Goal: Information Seeking & Learning: Learn about a topic

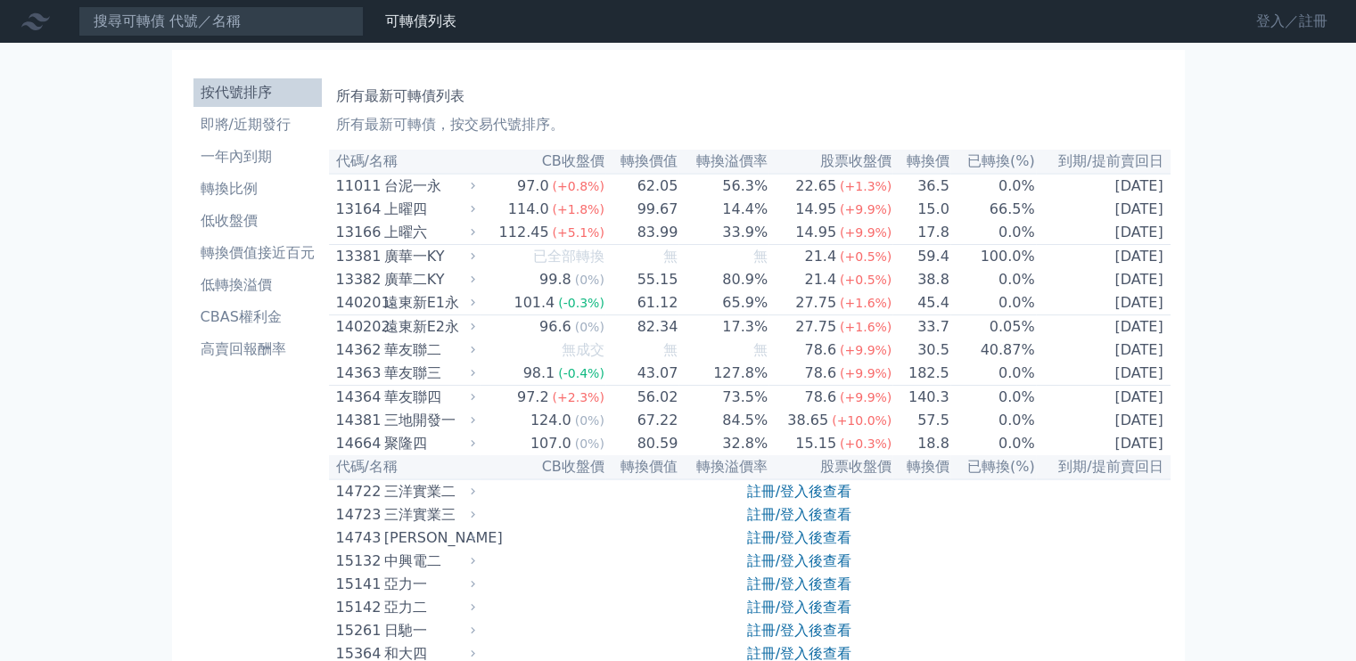
click at [1282, 18] on link "登入／註冊" at bounding box center [1292, 21] width 100 height 29
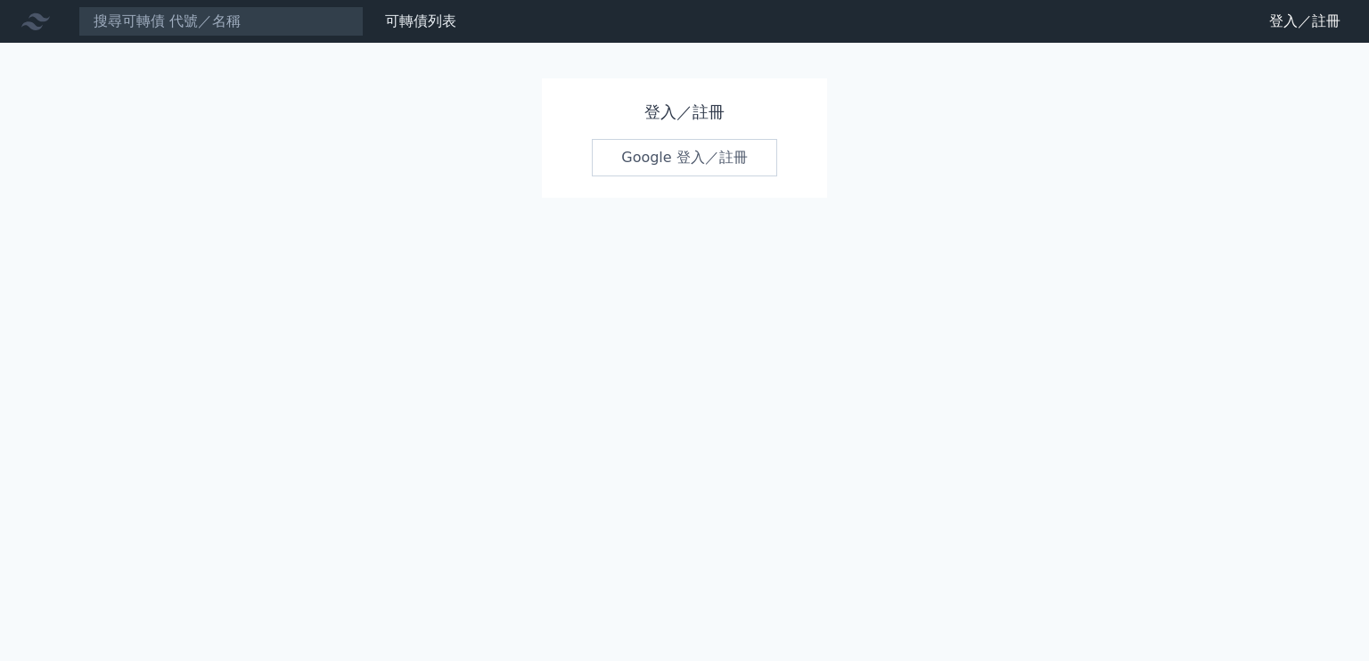
click at [687, 174] on link "Google 登入／註冊" at bounding box center [684, 157] width 185 height 37
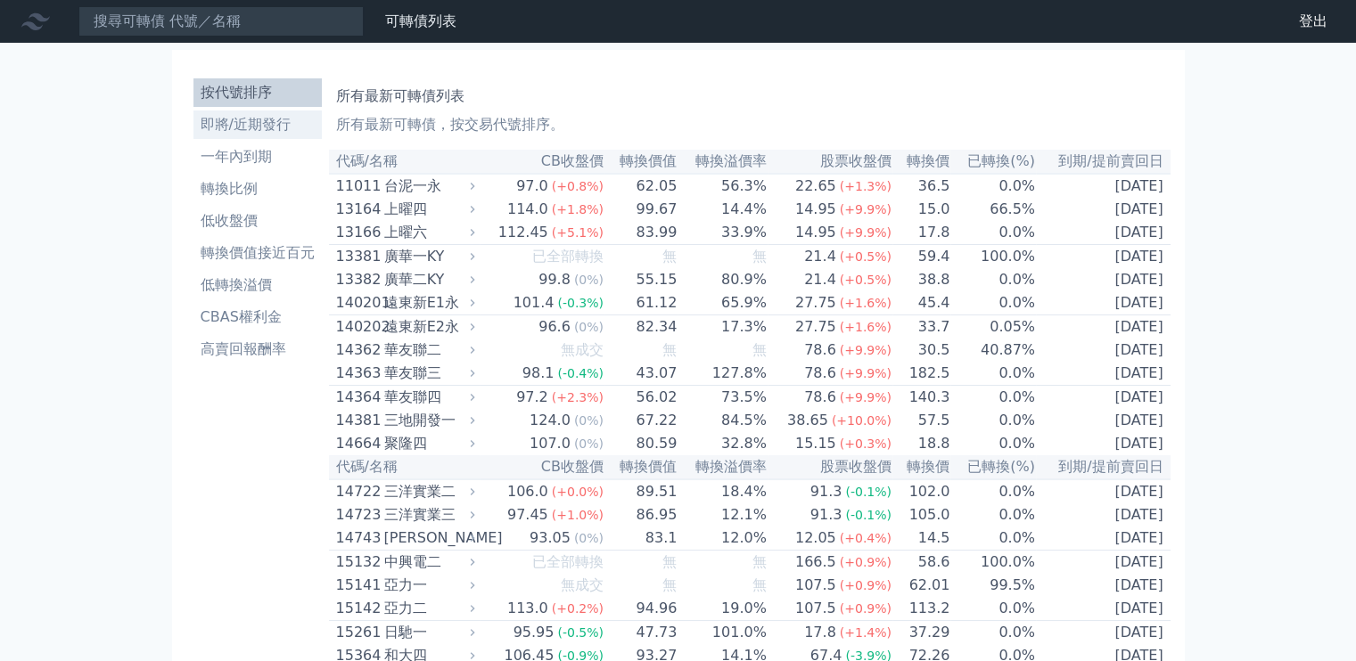
click at [237, 124] on li "即將/近期發行" at bounding box center [257, 124] width 128 height 21
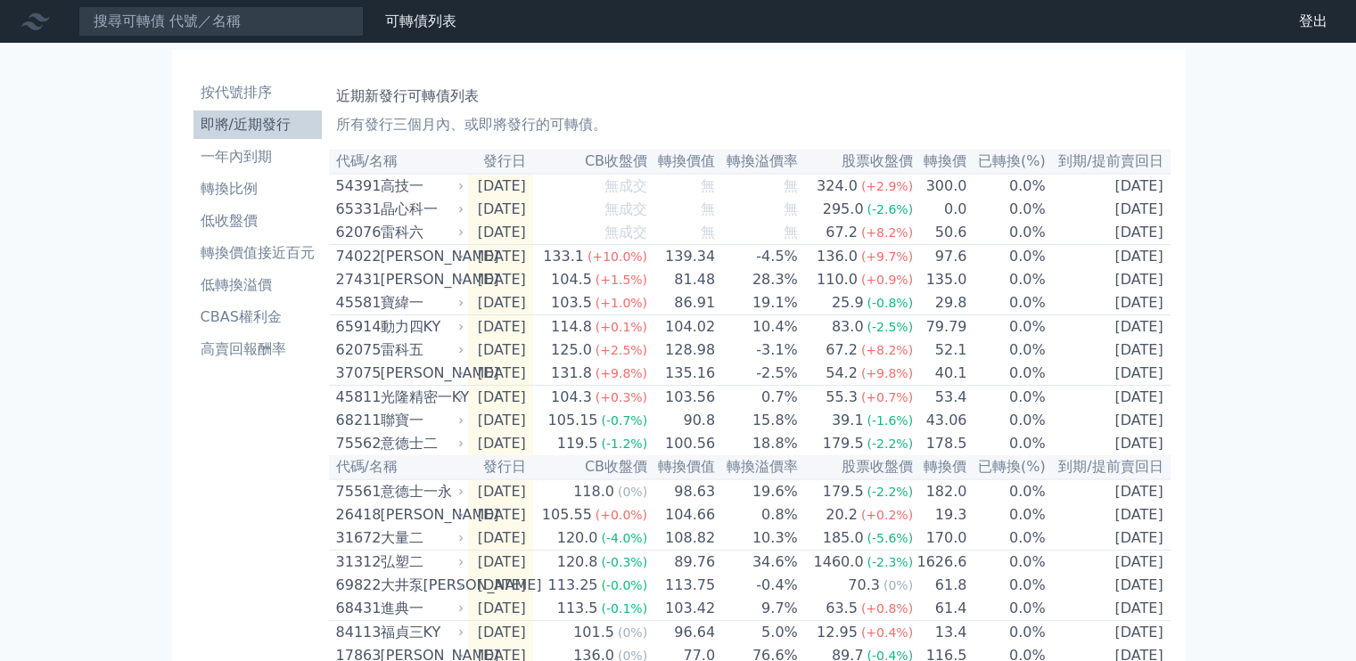
click at [881, 77] on div "近期新發行可轉債列表 所有發行三個月內、或即將發行的可轉債。 代碼/名稱 發行日 CB收盤價 轉換價值 轉換溢價率 股票收盤價 轉換價 已轉換(%) 到期/提…" at bounding box center [749, 639] width 841 height 1137
drag, startPoint x: 217, startPoint y: 1, endPoint x: 213, endPoint y: 18, distance: 17.3
click at [217, 0] on nav "可轉債列表 財務數據 可轉債列表 財務數據 登出 登出" at bounding box center [678, 21] width 1356 height 43
click at [210, 27] on input at bounding box center [220, 21] width 285 height 30
paste input "健策"
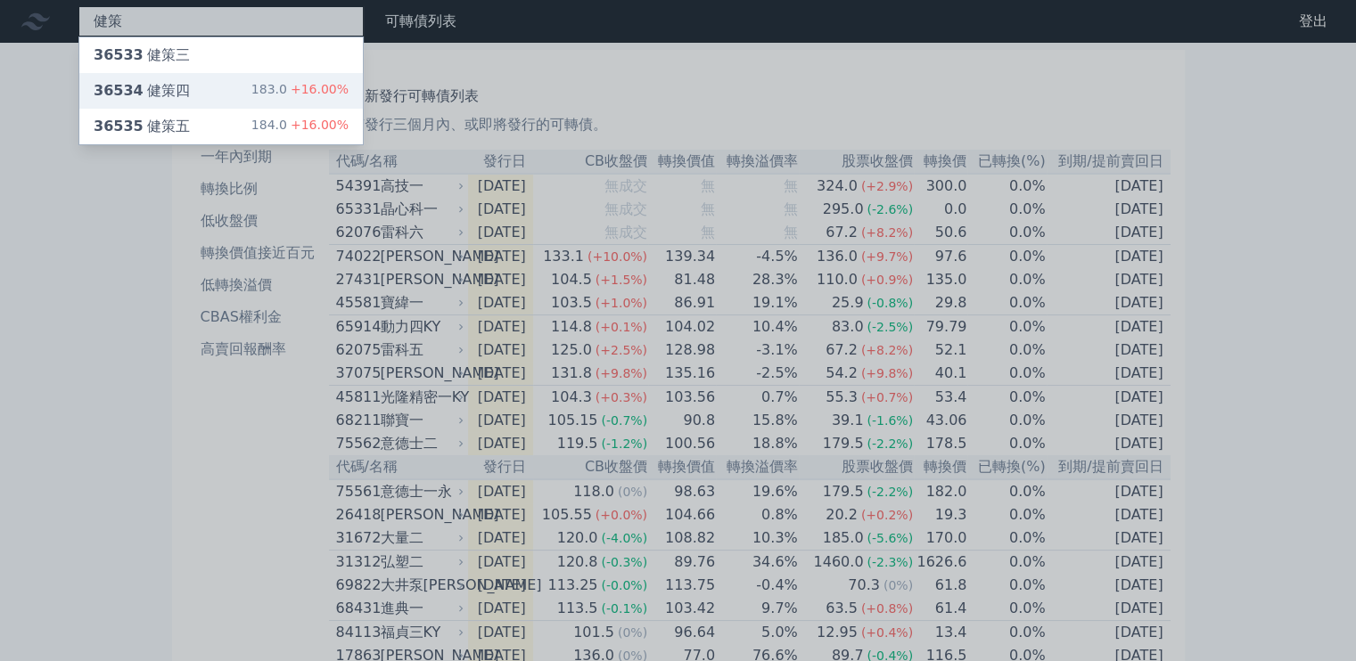
type input "健策"
click at [194, 88] on div "36534 健策四 183.0 +16.00%" at bounding box center [220, 91] width 283 height 36
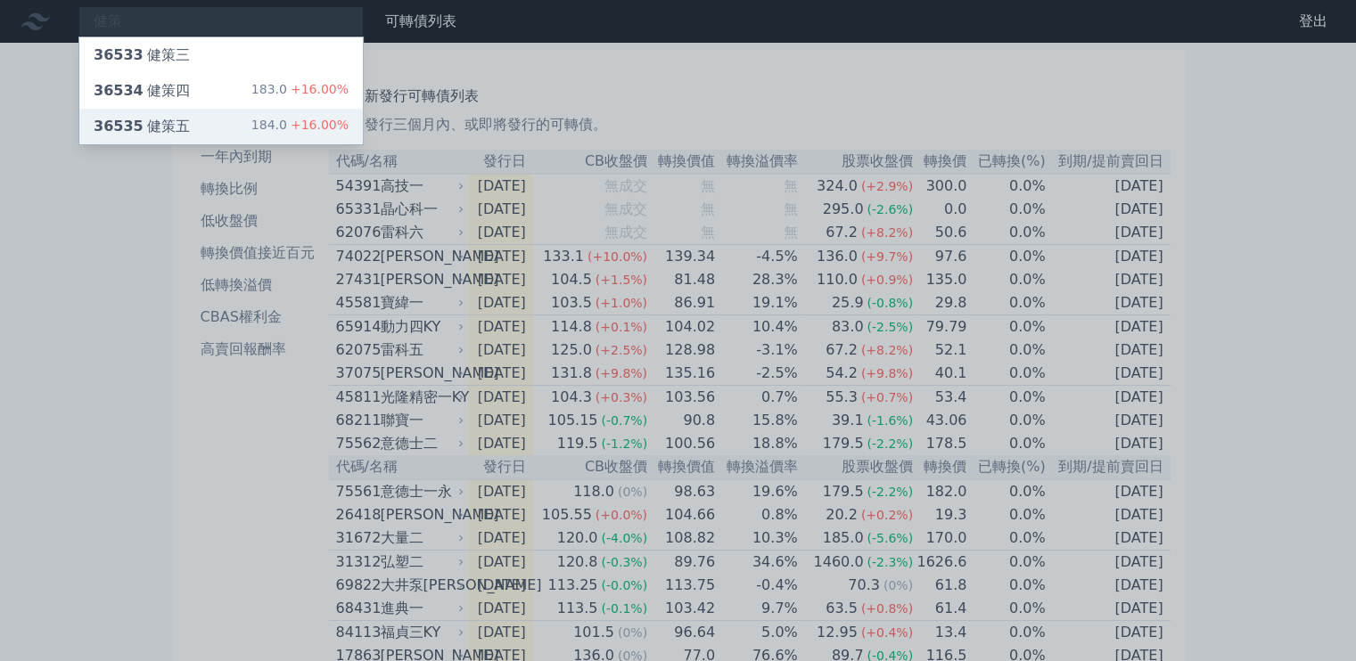
click at [152, 124] on div "36535 健策五" at bounding box center [142, 126] width 96 height 21
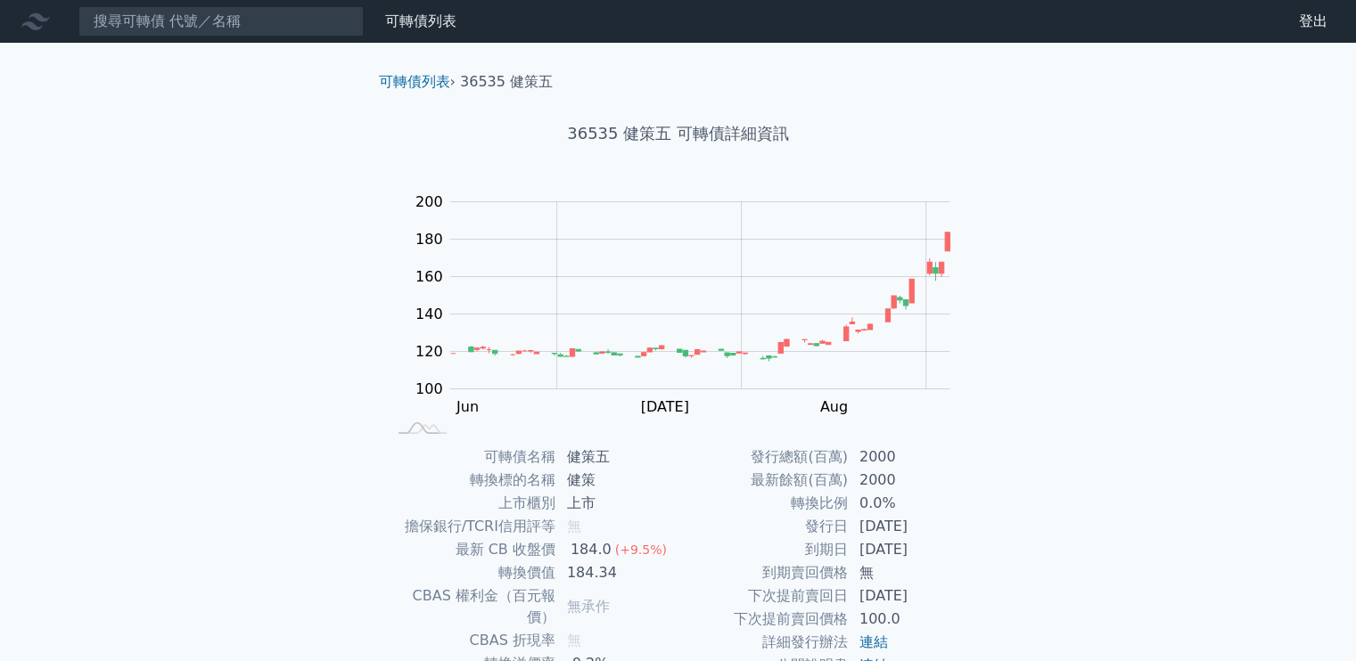
scroll to position [164, 0]
